Goal: Information Seeking & Learning: Understand process/instructions

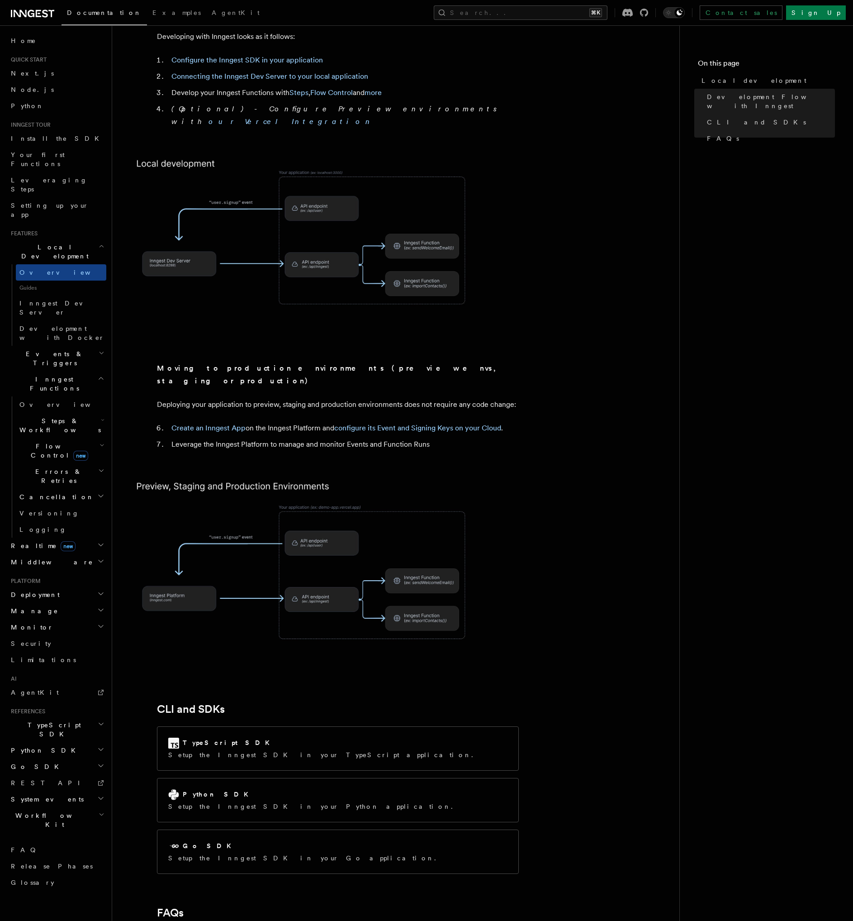
scroll to position [687, 0]
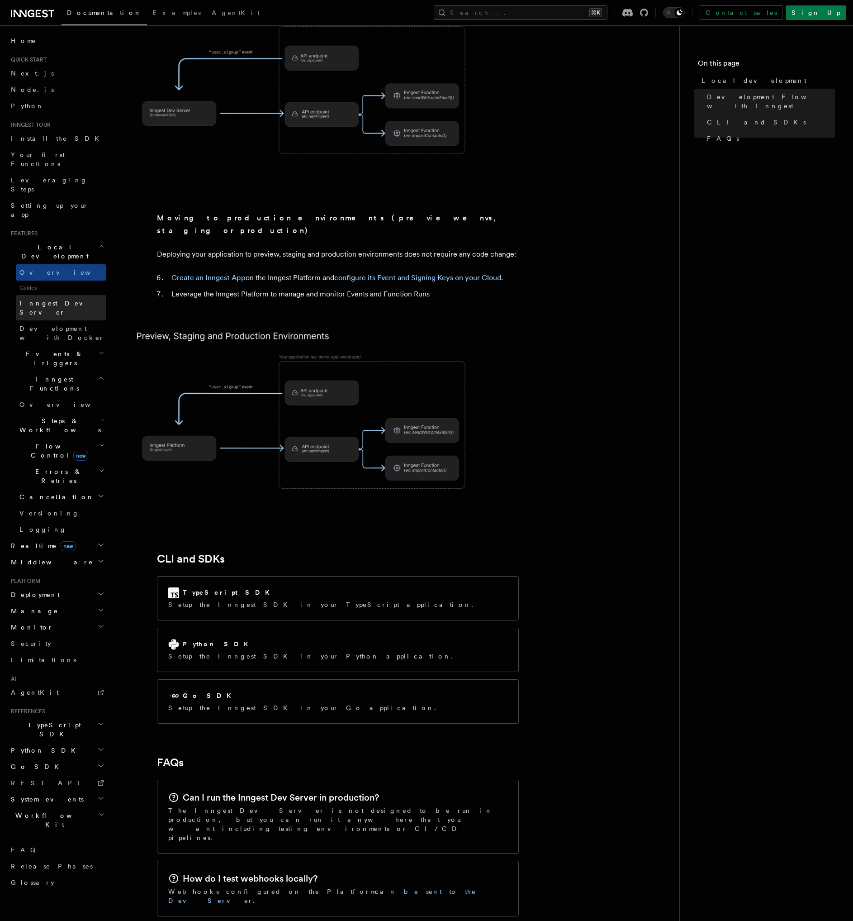
click at [75, 295] on link "Inngest Dev Server" at bounding box center [61, 307] width 91 height 25
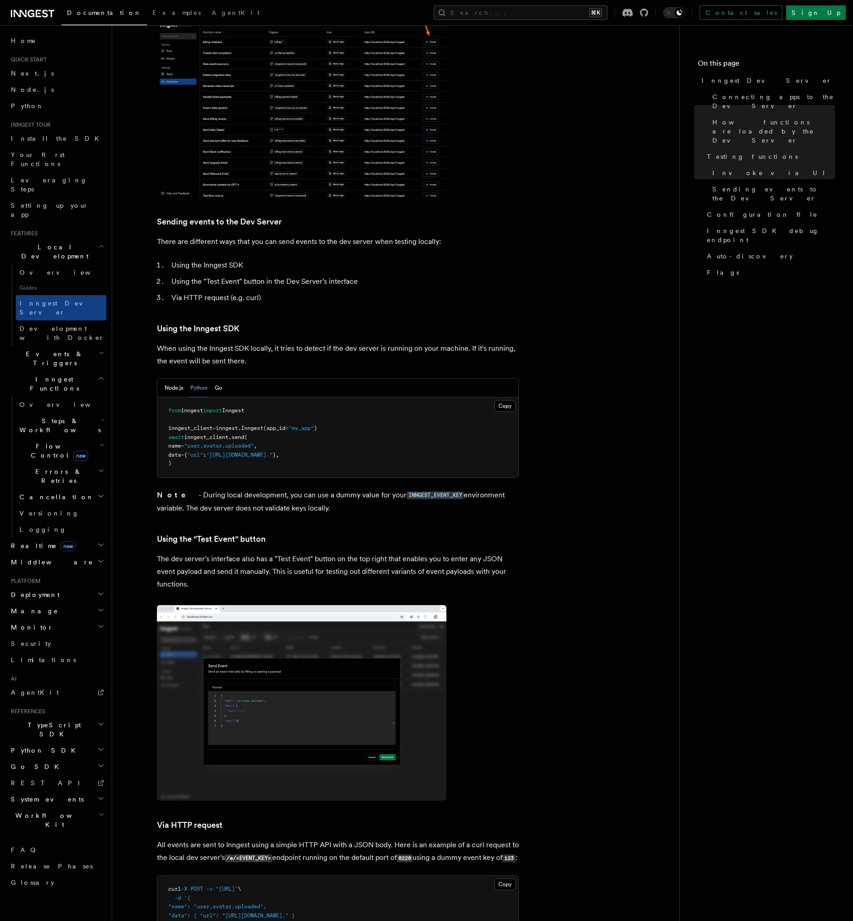
scroll to position [1154, 0]
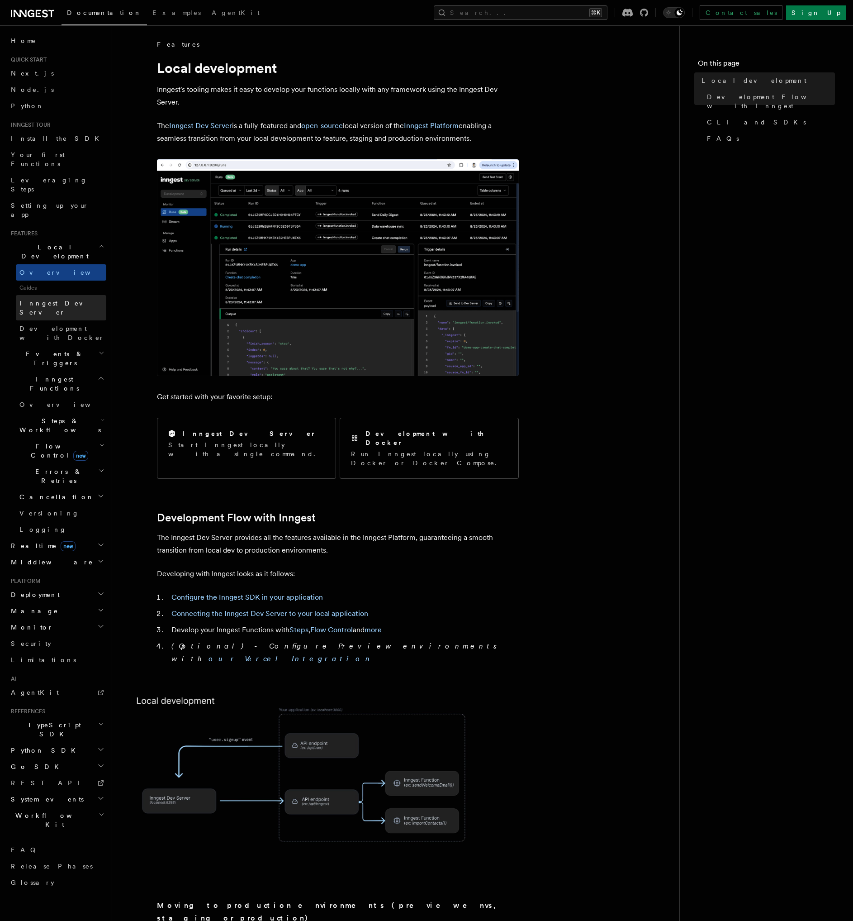
click at [83, 295] on link "Inngest Dev Server" at bounding box center [61, 307] width 91 height 25
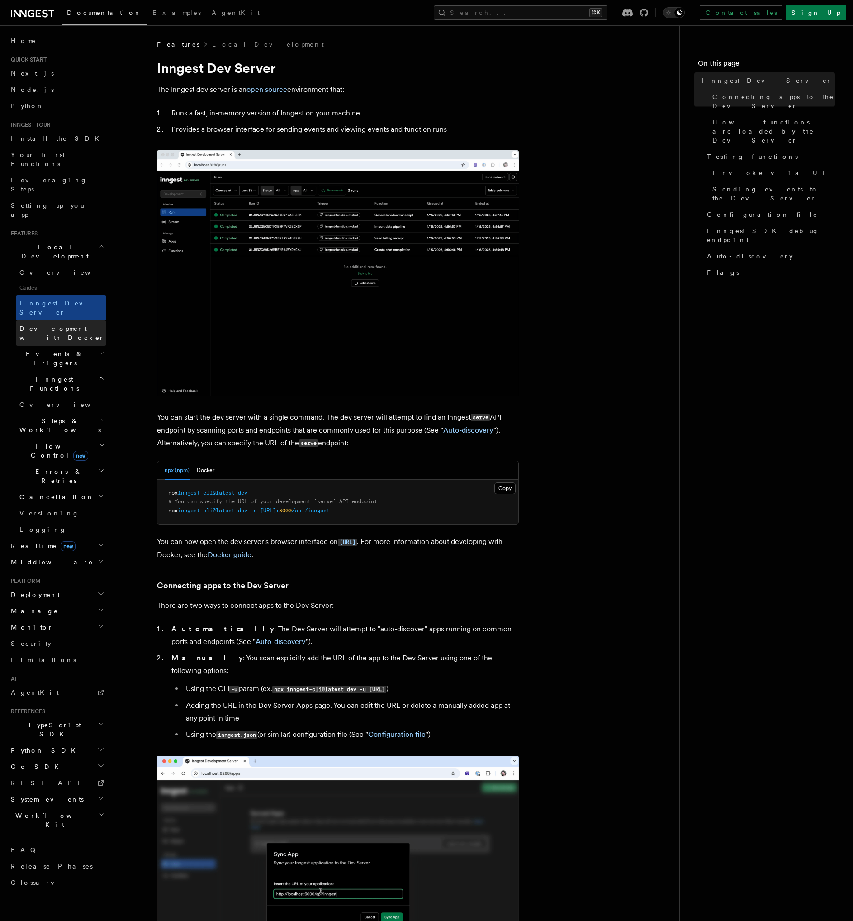
click at [81, 325] on span "Development with Docker" at bounding box center [61, 333] width 85 height 16
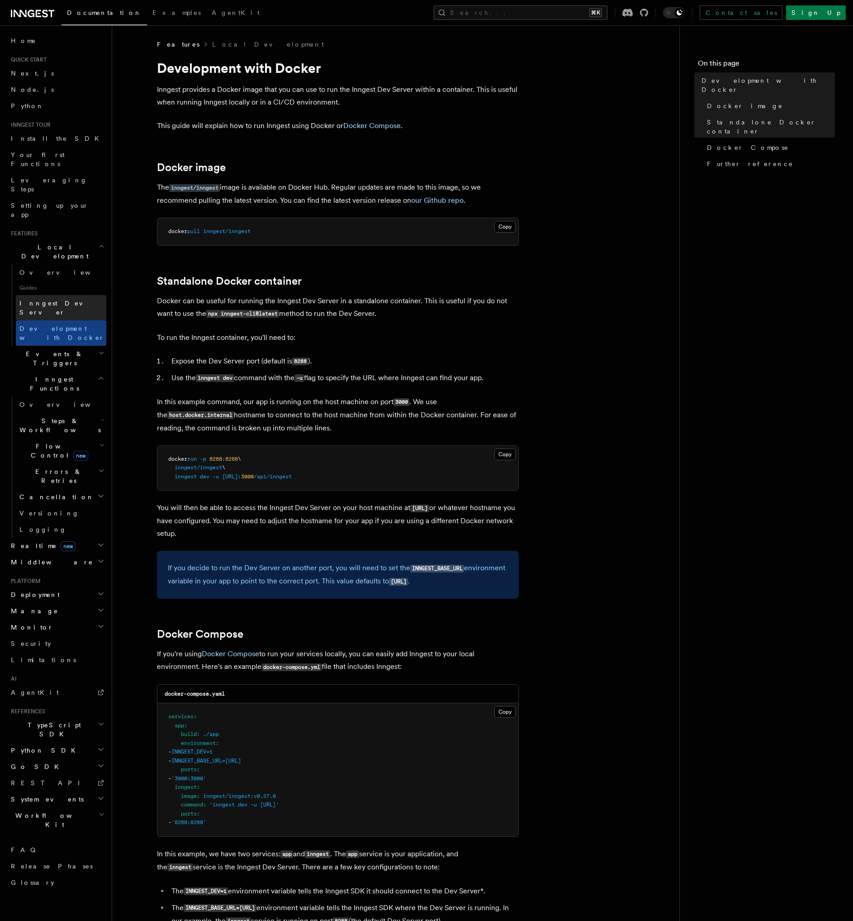
click at [81, 295] on link "Inngest Dev Server" at bounding box center [61, 307] width 91 height 25
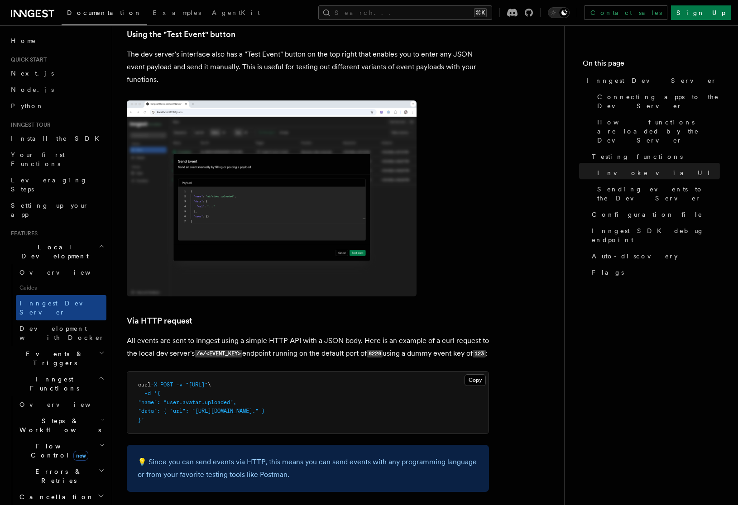
scroll to position [1946, 0]
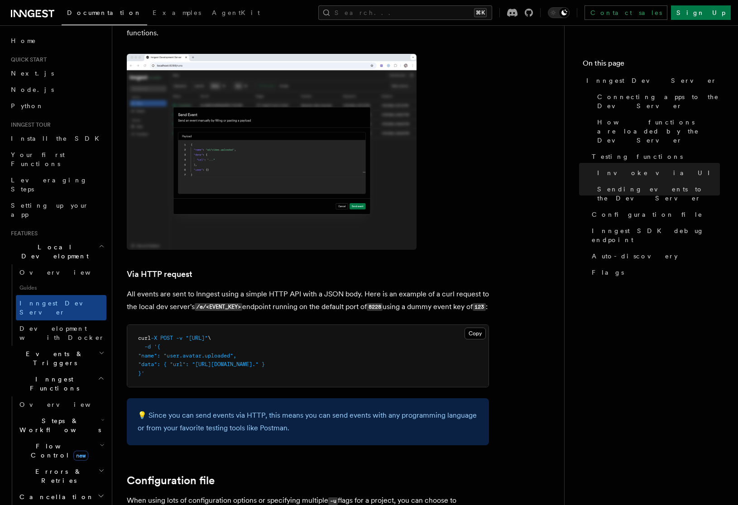
drag, startPoint x: 152, startPoint y: 361, endPoint x: 136, endPoint y: 320, distance: 44.1
click at [136, 325] on pre "curl -X POST -v "http://localhost:8288/e/123" \ -d '{ "name": "user.avatar.uplo…" at bounding box center [307, 356] width 361 height 62
copy code "curl -X POST -v "http://localhost:8288/e/123" \ -d '{ "name": "user.avatar.uplo…"
